Goal: Task Accomplishment & Management: Manage account settings

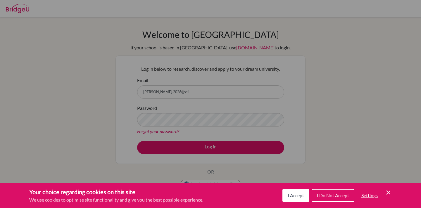
click at [385, 196] on div "I Accept I Do Not Accept Settings Cookie Control Close Icon" at bounding box center [337, 195] width 109 height 15
click at [387, 187] on div "Your choice regarding cookies on this site We use cookies to optimise site func…" at bounding box center [210, 195] width 421 height 25
click at [388, 190] on icon "Cookie Control Close Icon" at bounding box center [388, 192] width 7 height 7
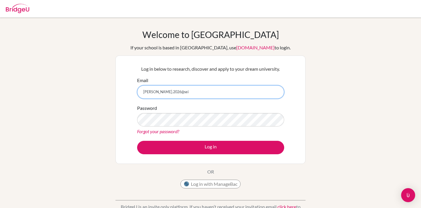
click at [210, 90] on input "a.siman.2026@sei" at bounding box center [210, 91] width 147 height 13
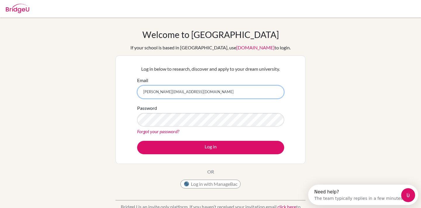
type input "a.siman.2026@seishn.com"
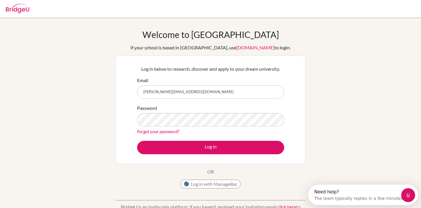
click at [159, 132] on link "Forgot your password?" at bounding box center [158, 132] width 42 height 6
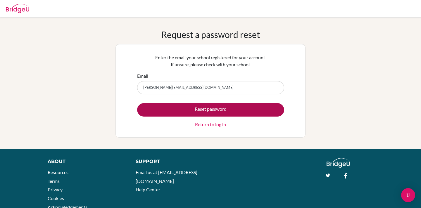
type input "[PERSON_NAME][EMAIL_ADDRESS][DOMAIN_NAME]"
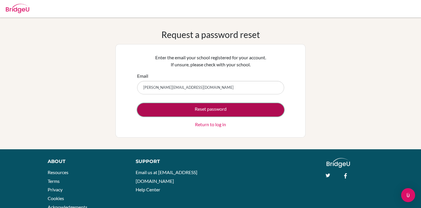
click at [186, 113] on button "Reset password" at bounding box center [210, 109] width 147 height 13
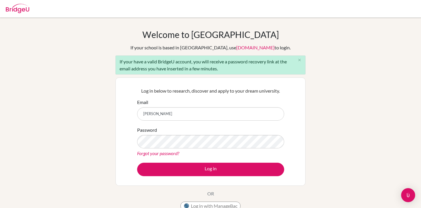
type input "[PERSON_NAME][EMAIL_ADDRESS][DOMAIN_NAME]"
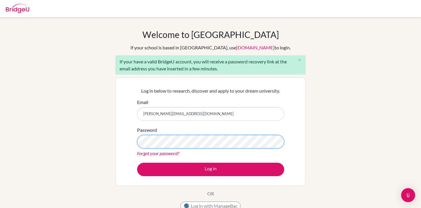
click at [137, 163] on button "Log in" at bounding box center [210, 169] width 147 height 13
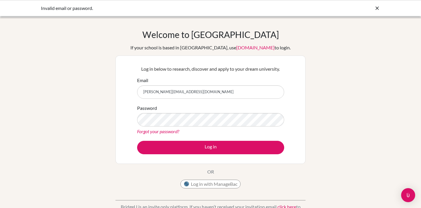
click at [157, 132] on link "Forgot your password?" at bounding box center [158, 132] width 42 height 6
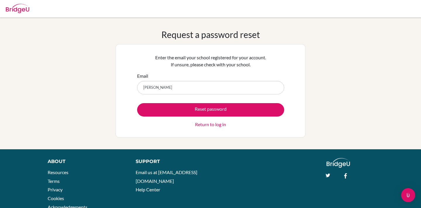
type input "[PERSON_NAME][EMAIL_ADDRESS][DOMAIN_NAME]"
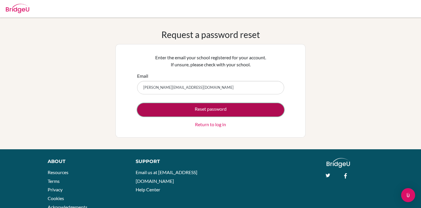
click at [200, 113] on button "Reset password" at bounding box center [210, 109] width 147 height 13
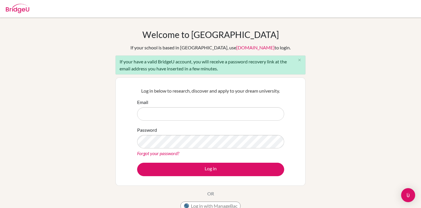
click at [154, 153] on link "Forgot your password?" at bounding box center [158, 154] width 42 height 6
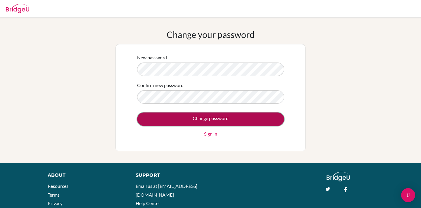
click at [171, 119] on input "Change password" at bounding box center [210, 119] width 147 height 13
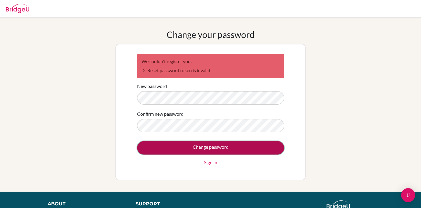
click at [189, 147] on input "Change password" at bounding box center [210, 147] width 147 height 13
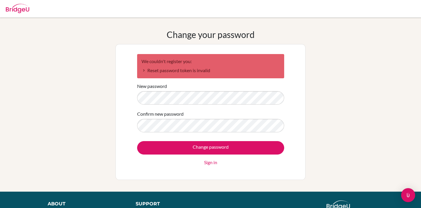
click at [143, 70] on li "Reset password token is invalid" at bounding box center [211, 70] width 138 height 7
click at [137, 141] on input "Change password" at bounding box center [210, 147] width 147 height 13
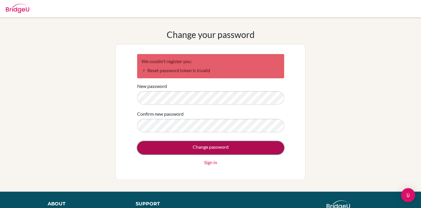
click at [212, 149] on input "Change password" at bounding box center [210, 147] width 147 height 13
click at [180, 148] on input "Change password" at bounding box center [210, 147] width 147 height 13
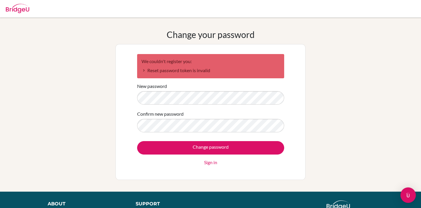
click at [411, 200] on div "Open Intercom Messenger" at bounding box center [409, 196] width 16 height 16
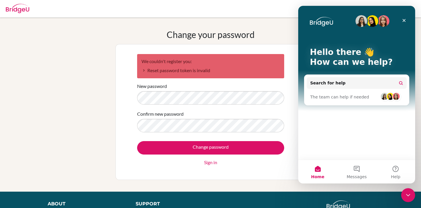
click at [410, 200] on div "Close Intercom Messenger" at bounding box center [408, 195] width 14 height 14
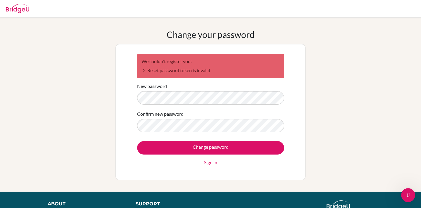
click at [340, 79] on div "Change your password We couldn't register you: Reset password token is invalid …" at bounding box center [210, 104] width 421 height 151
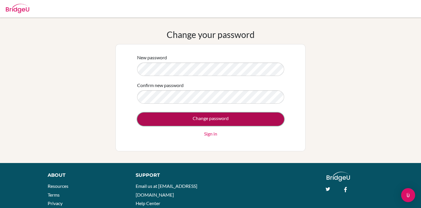
click at [169, 115] on input "Change password" at bounding box center [210, 119] width 147 height 13
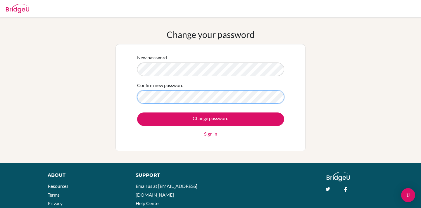
click at [137, 113] on input "Change password" at bounding box center [210, 119] width 147 height 13
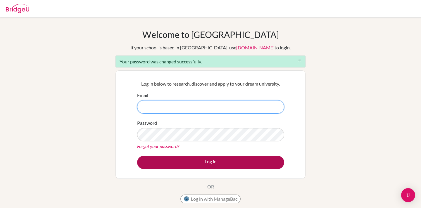
type input "a.siman.2026@seishn.com"
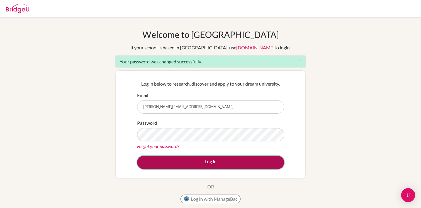
click at [225, 162] on button "Log in" at bounding box center [210, 162] width 147 height 13
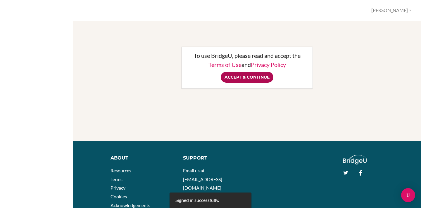
click at [252, 76] on input "Accept & Continue" at bounding box center [247, 77] width 53 height 11
